Goal: Book appointment/travel/reservation

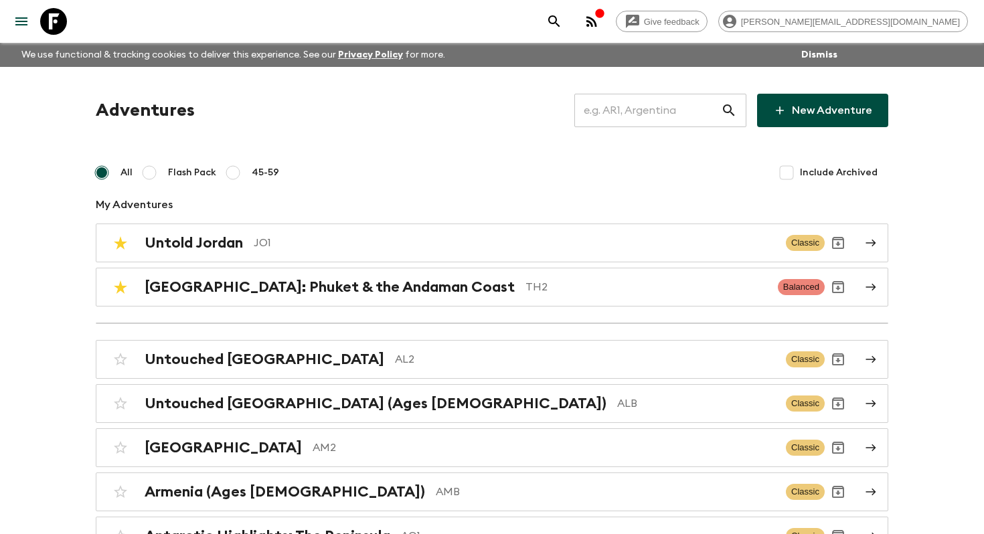
scroll to position [622, 0]
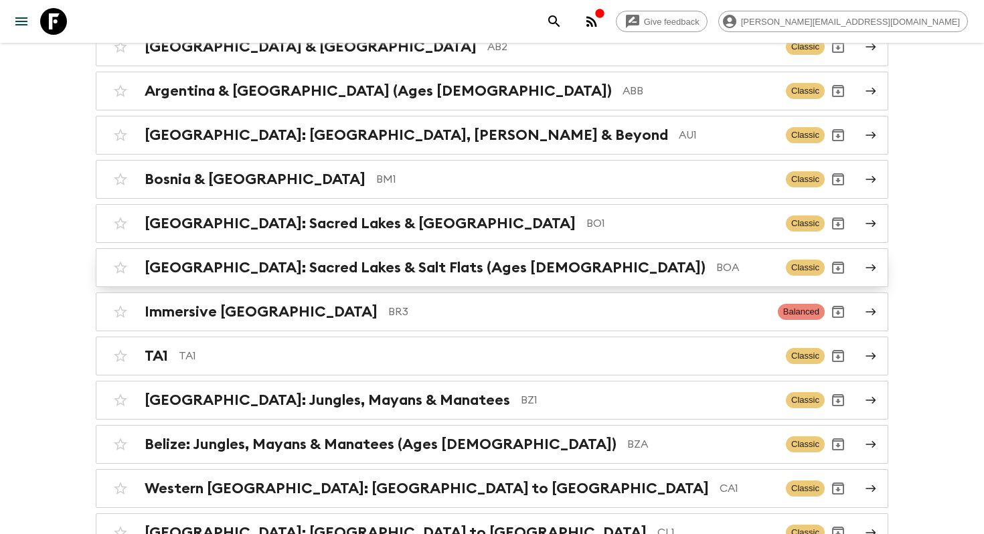
click at [716, 271] on p "BOA" at bounding box center [745, 268] width 59 height 16
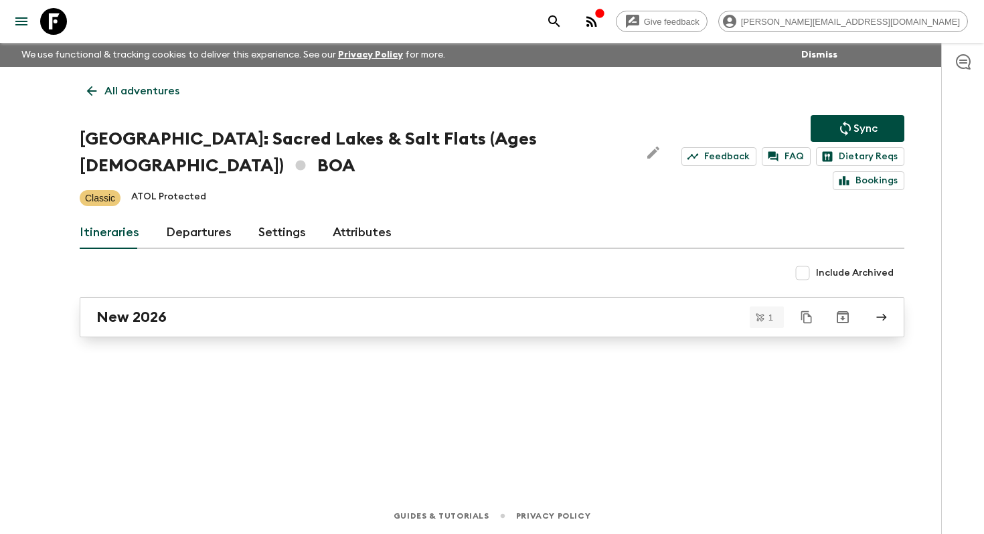
click at [274, 309] on div "New 2026" at bounding box center [479, 317] width 766 height 17
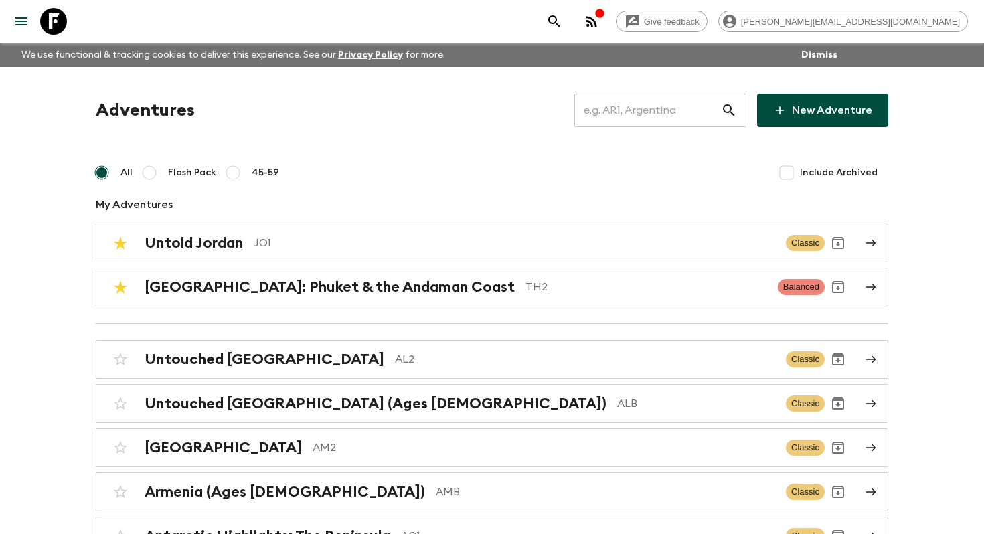
scroll to position [1063, 0]
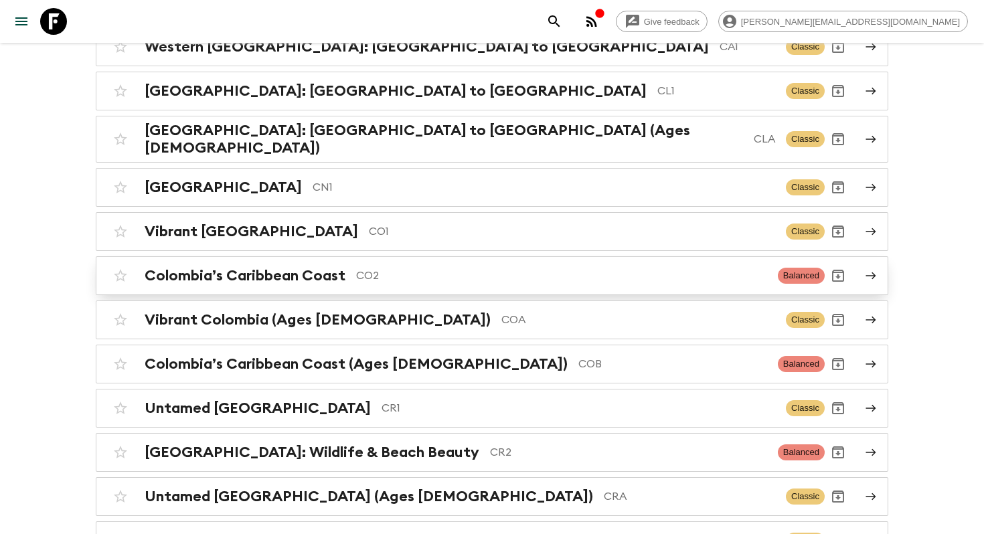
click at [373, 268] on p "CO2" at bounding box center [561, 276] width 411 height 16
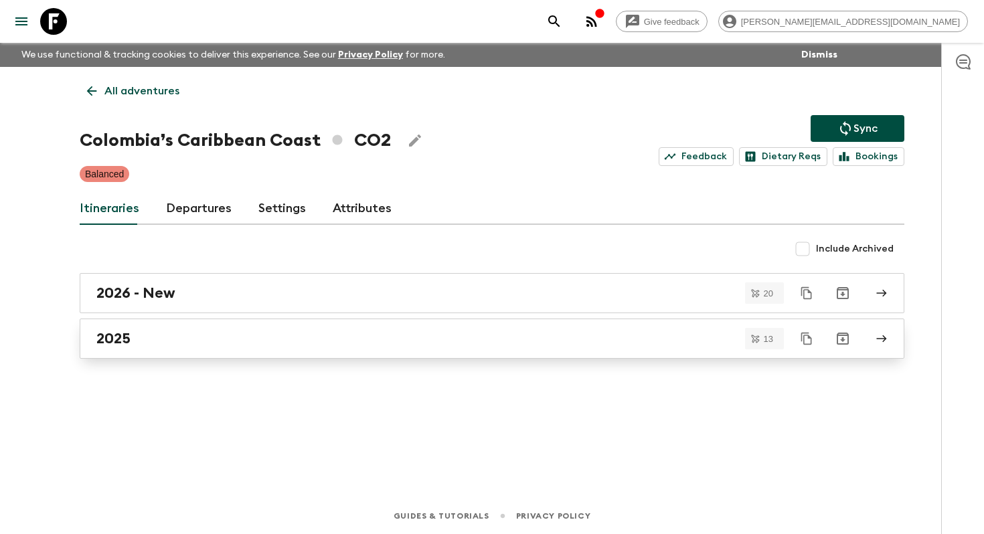
click at [229, 341] on div "2025" at bounding box center [479, 338] width 766 height 17
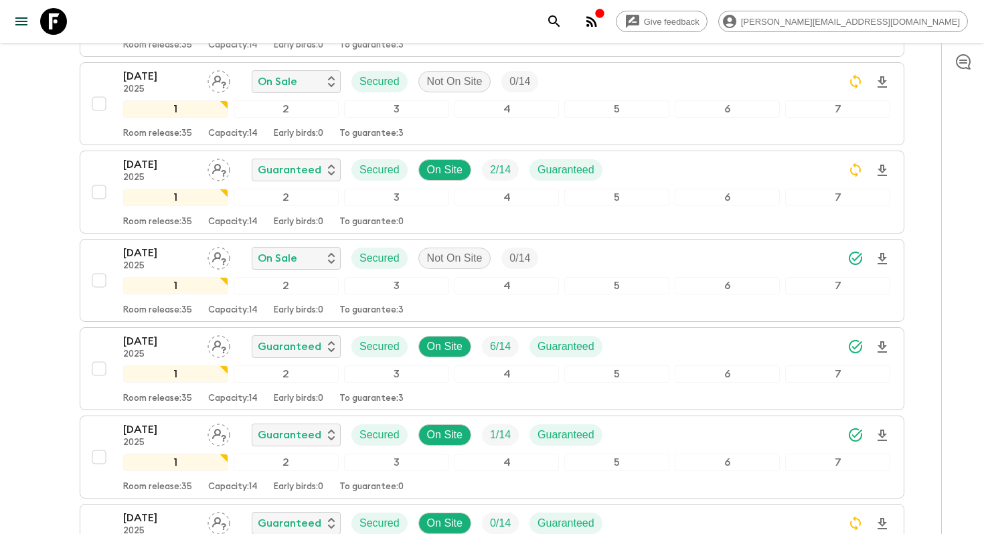
scroll to position [987, 0]
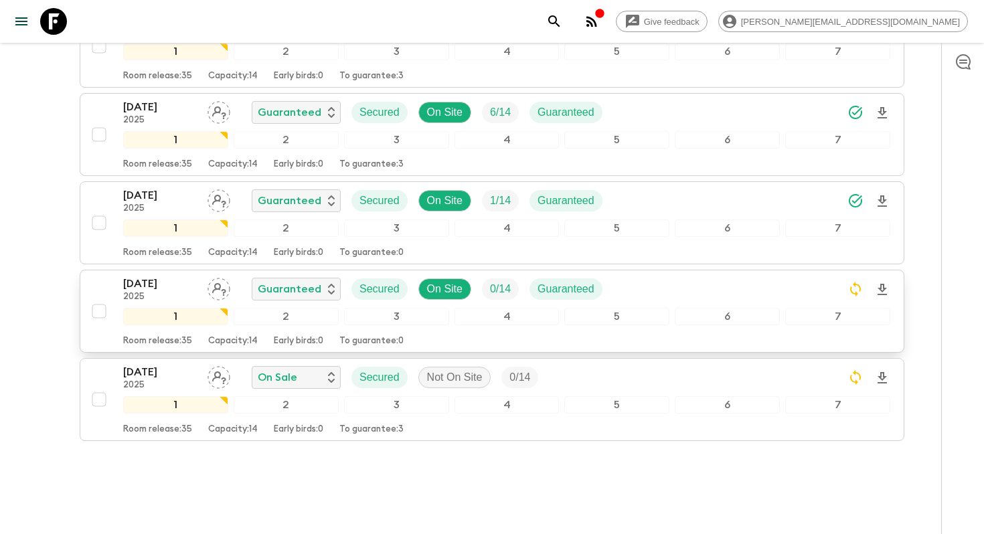
click at [182, 283] on p "24 Dec 2025" at bounding box center [160, 284] width 74 height 16
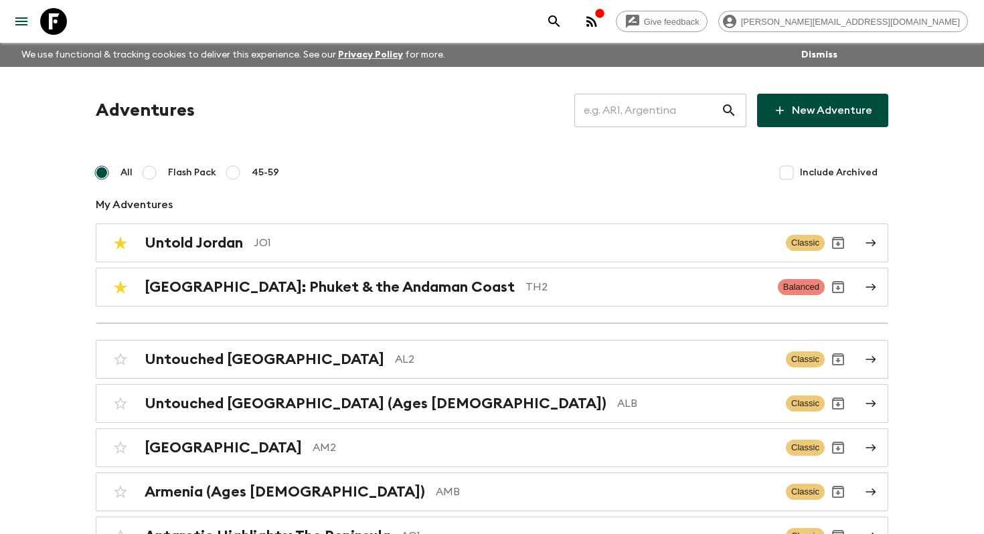
scroll to position [1063, 0]
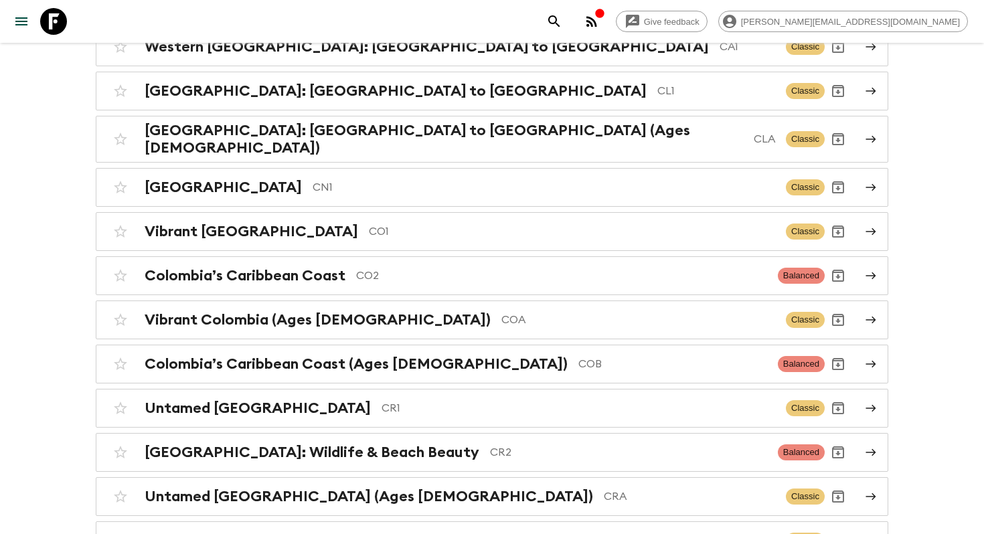
click at [466, 272] on p "CO2" at bounding box center [561, 276] width 411 height 16
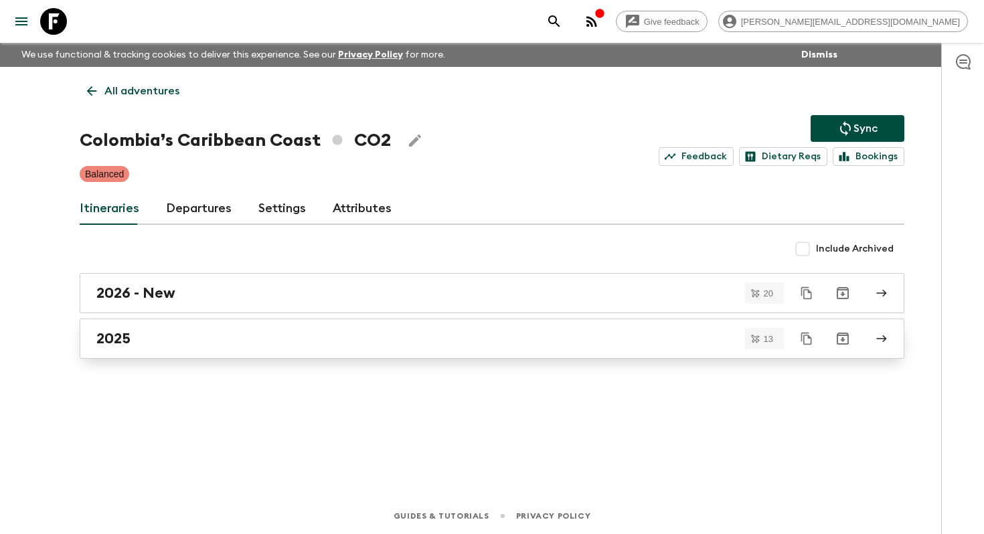
click at [254, 342] on div "2025" at bounding box center [479, 338] width 766 height 17
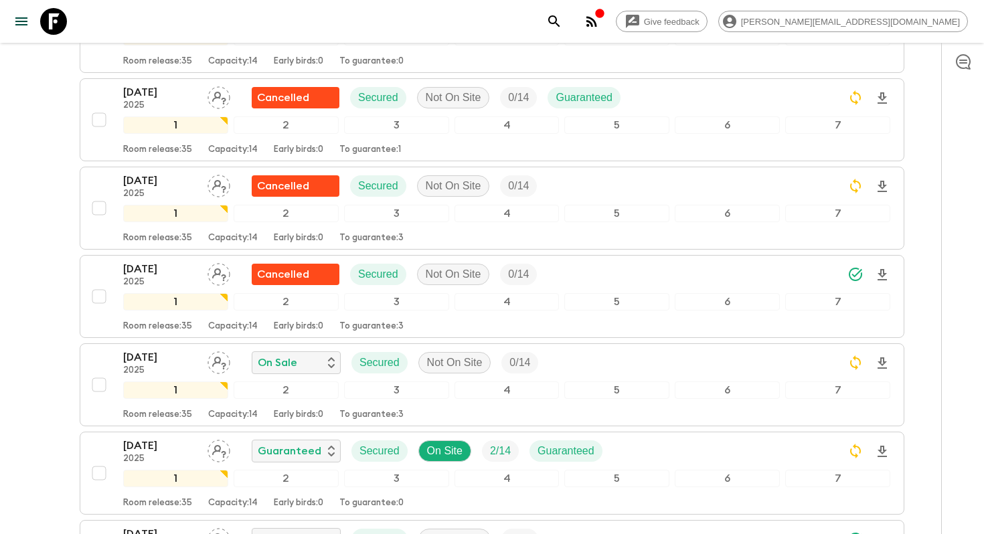
scroll to position [582, 0]
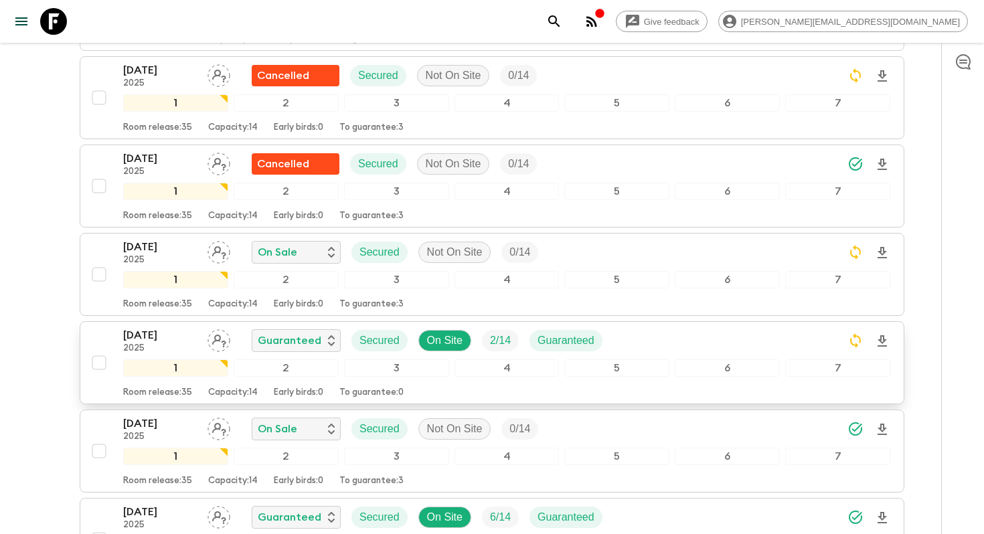
click at [156, 343] on p "2025" at bounding box center [160, 348] width 74 height 11
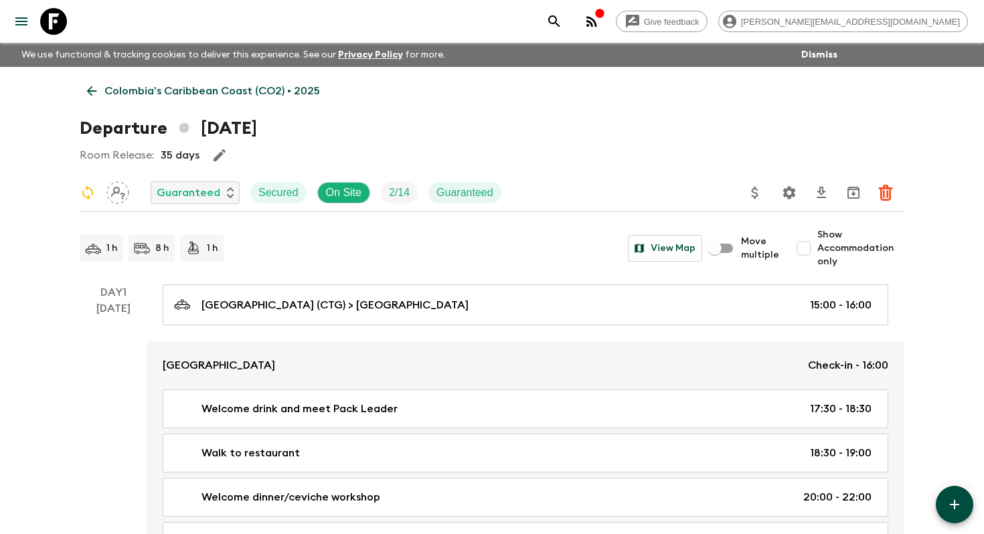
click at [56, 19] on icon at bounding box center [53, 21] width 27 height 27
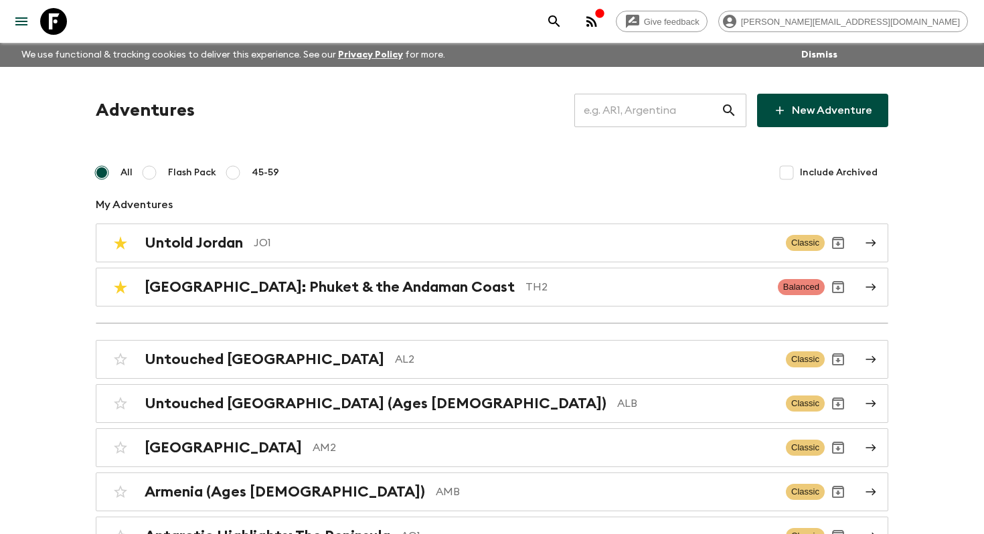
scroll to position [1019, 0]
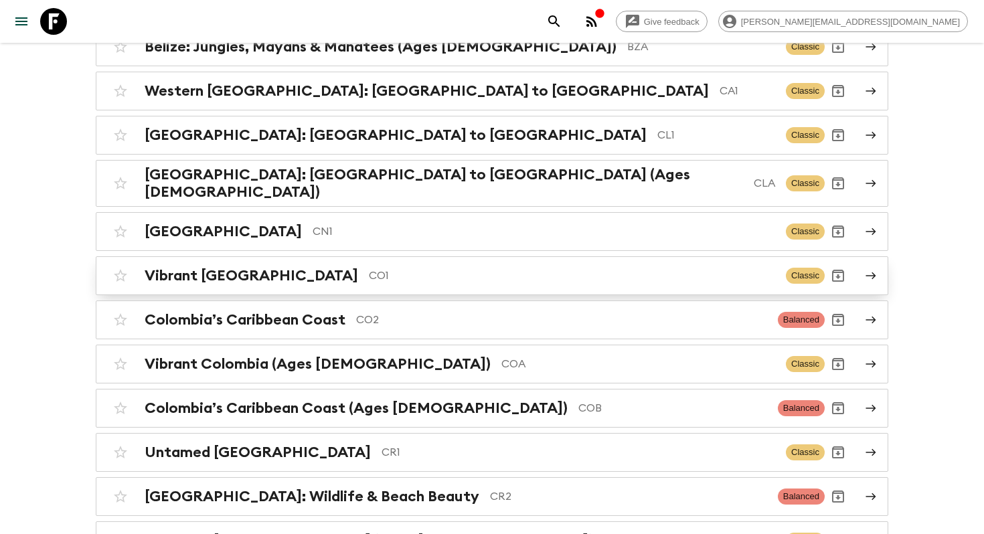
click at [187, 267] on h2 "Vibrant [GEOGRAPHIC_DATA]" at bounding box center [251, 275] width 213 height 17
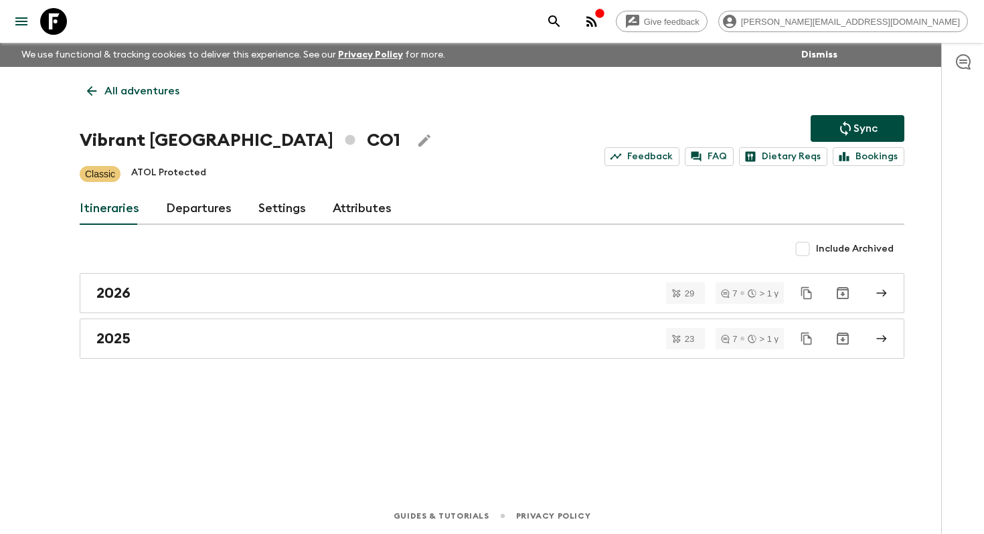
click at [221, 359] on div "All adventures Vibrant Colombia CO1 Sync Feedback FAQ Dietary Reqs Bookings Cla…" at bounding box center [492, 264] width 857 height 394
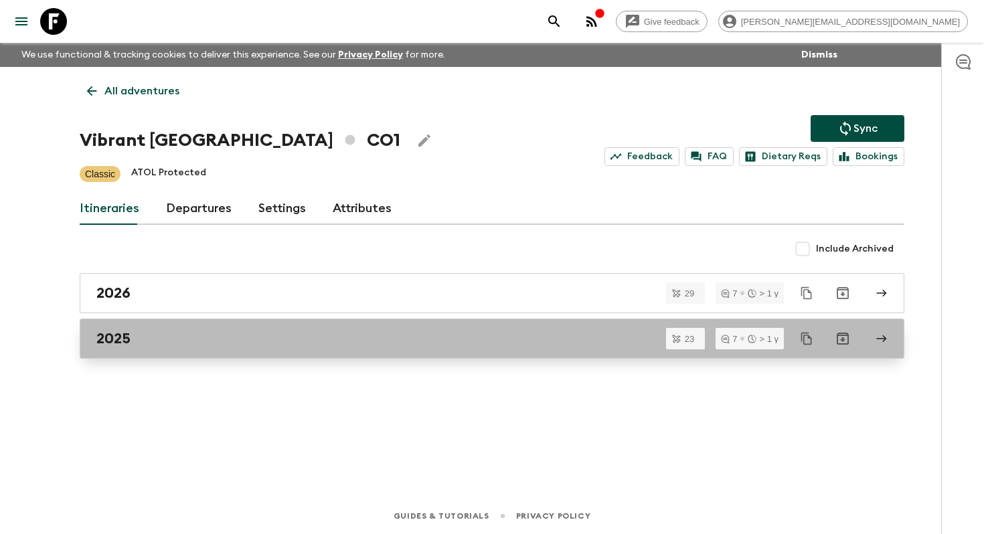
click at [242, 331] on div "2025" at bounding box center [479, 338] width 766 height 17
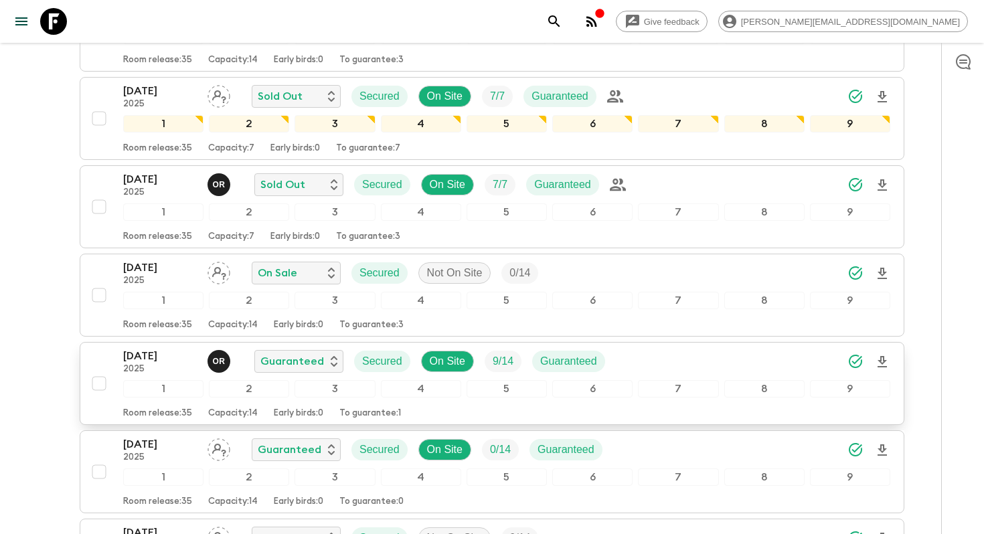
scroll to position [1280, 0]
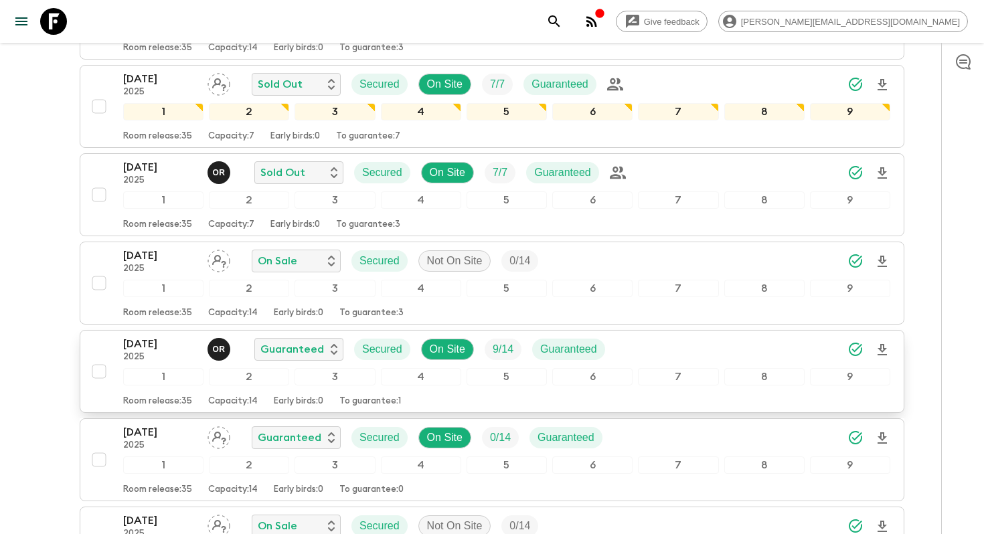
click at [163, 349] on p "22 Nov 2025" at bounding box center [160, 344] width 74 height 16
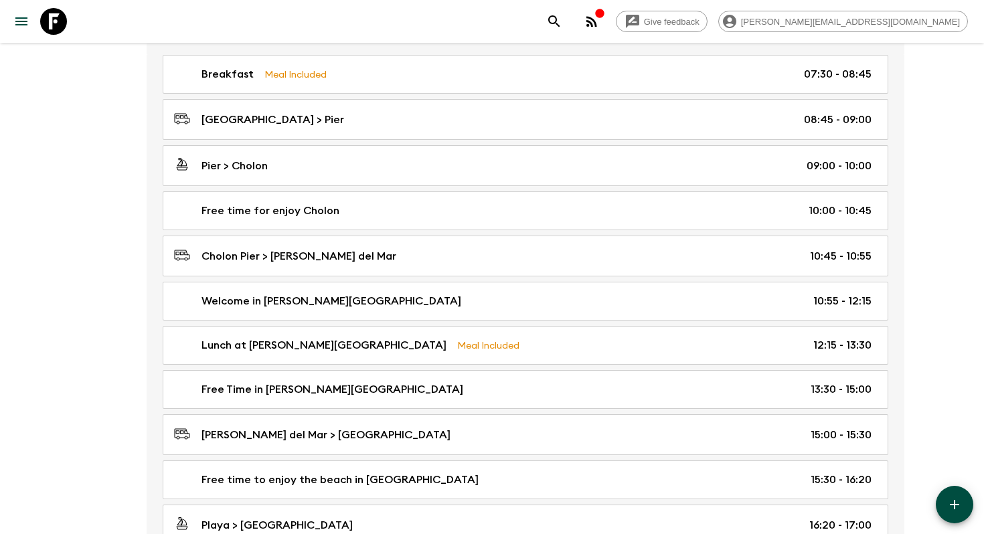
scroll to position [3277, 0]
